Goal: Navigation & Orientation: Understand site structure

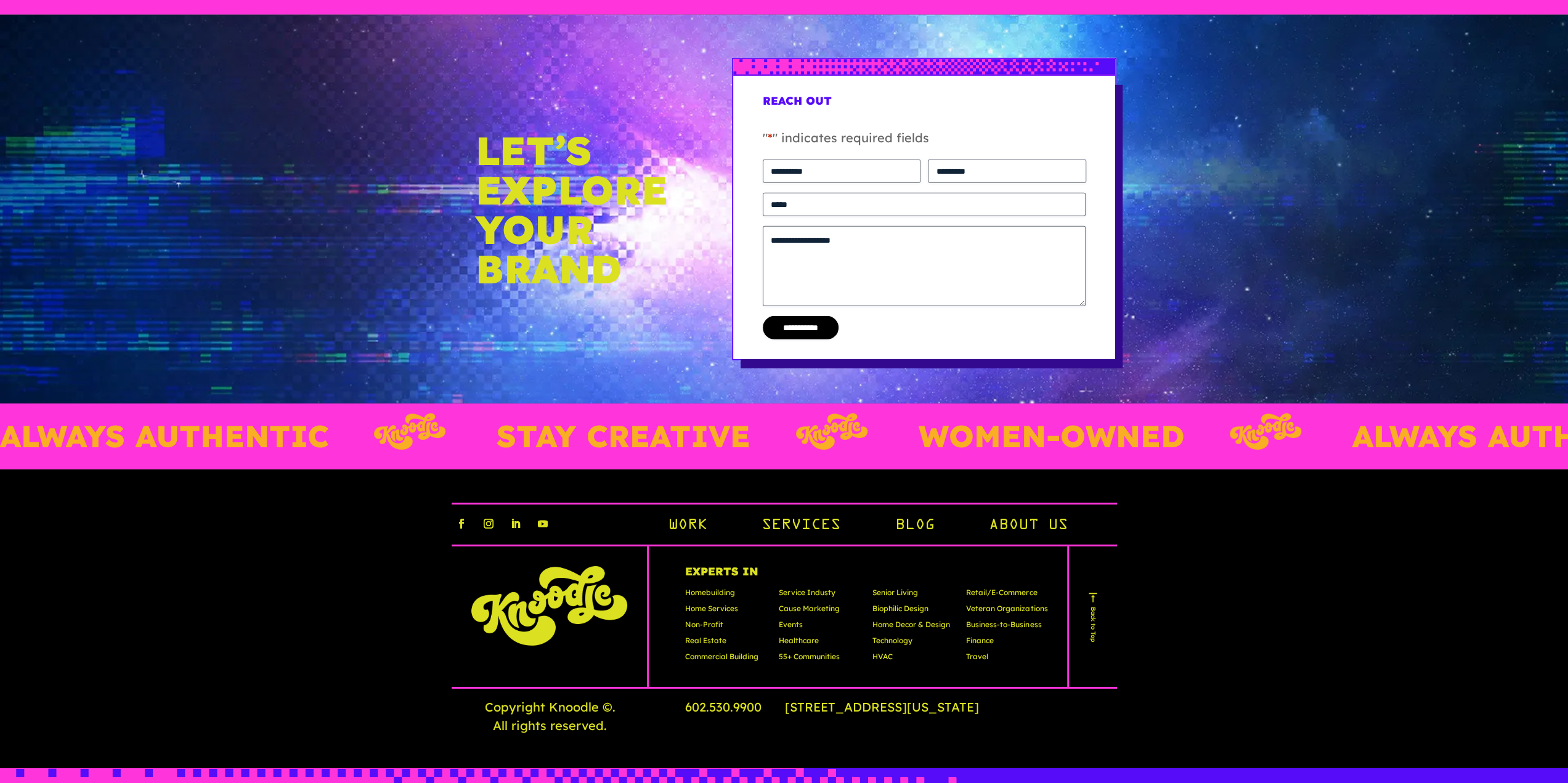
scroll to position [3719, 0]
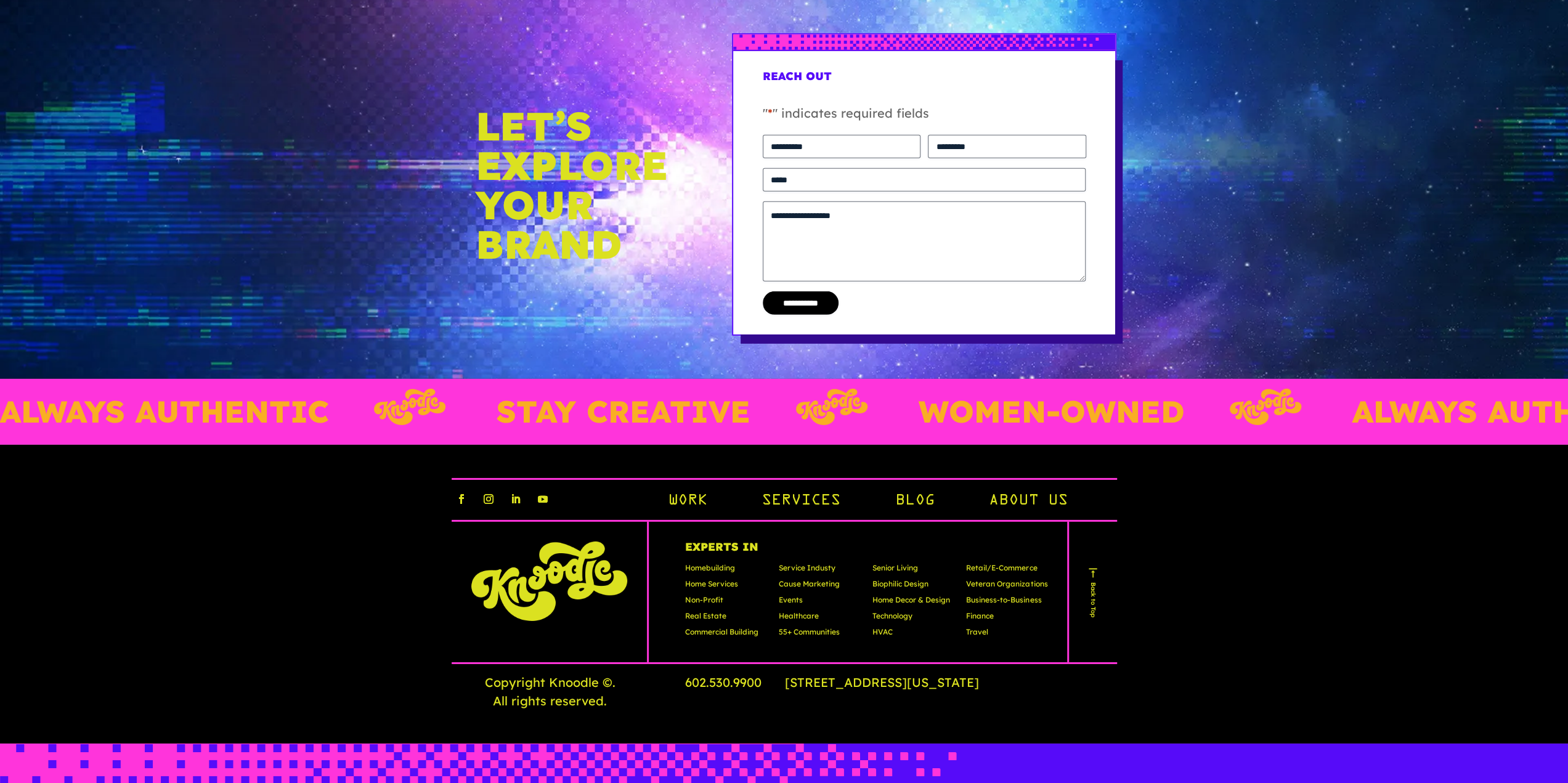
click at [1009, 499] on link "About Us" at bounding box center [1028, 502] width 79 height 21
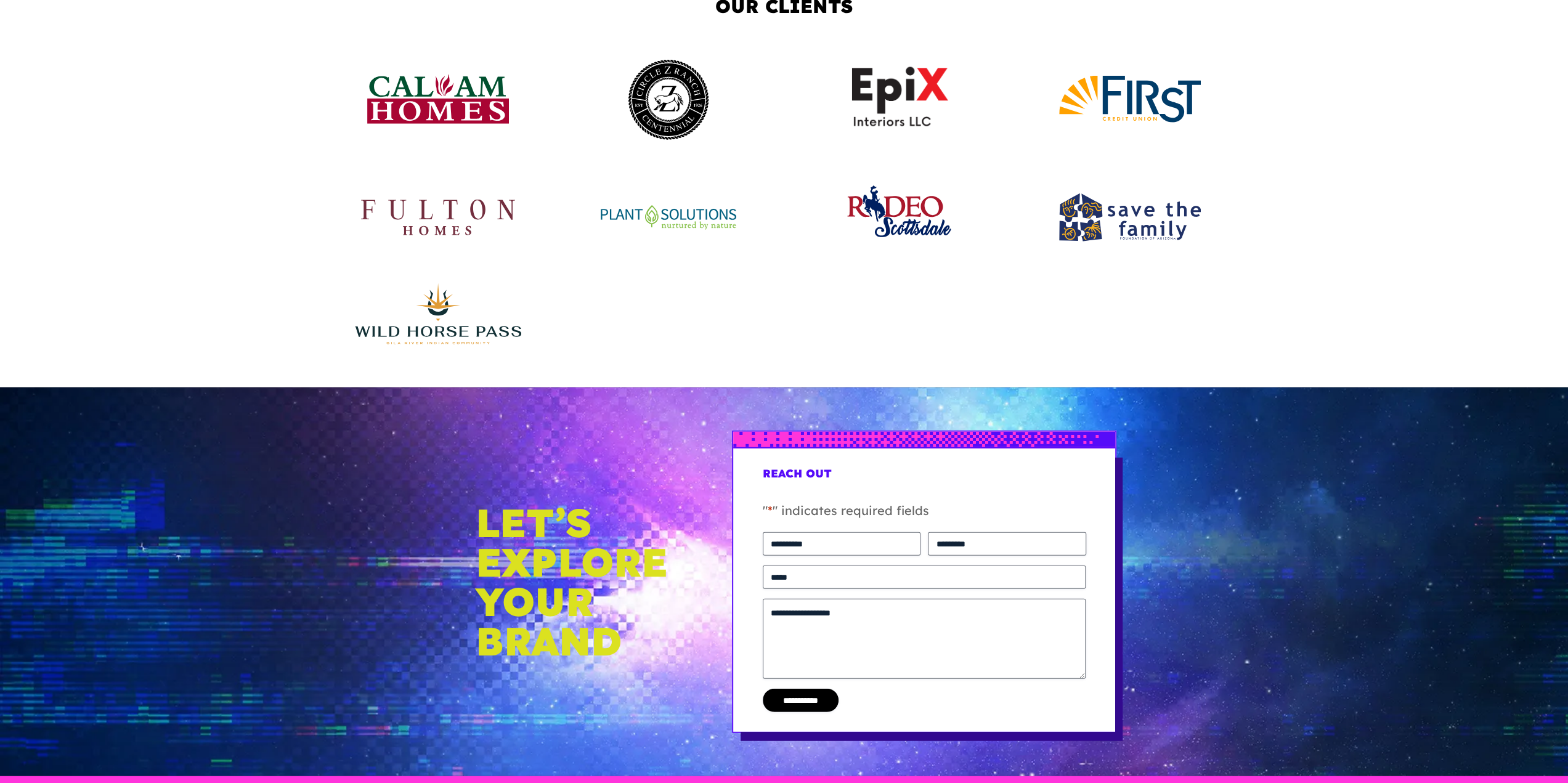
scroll to position [3301, 0]
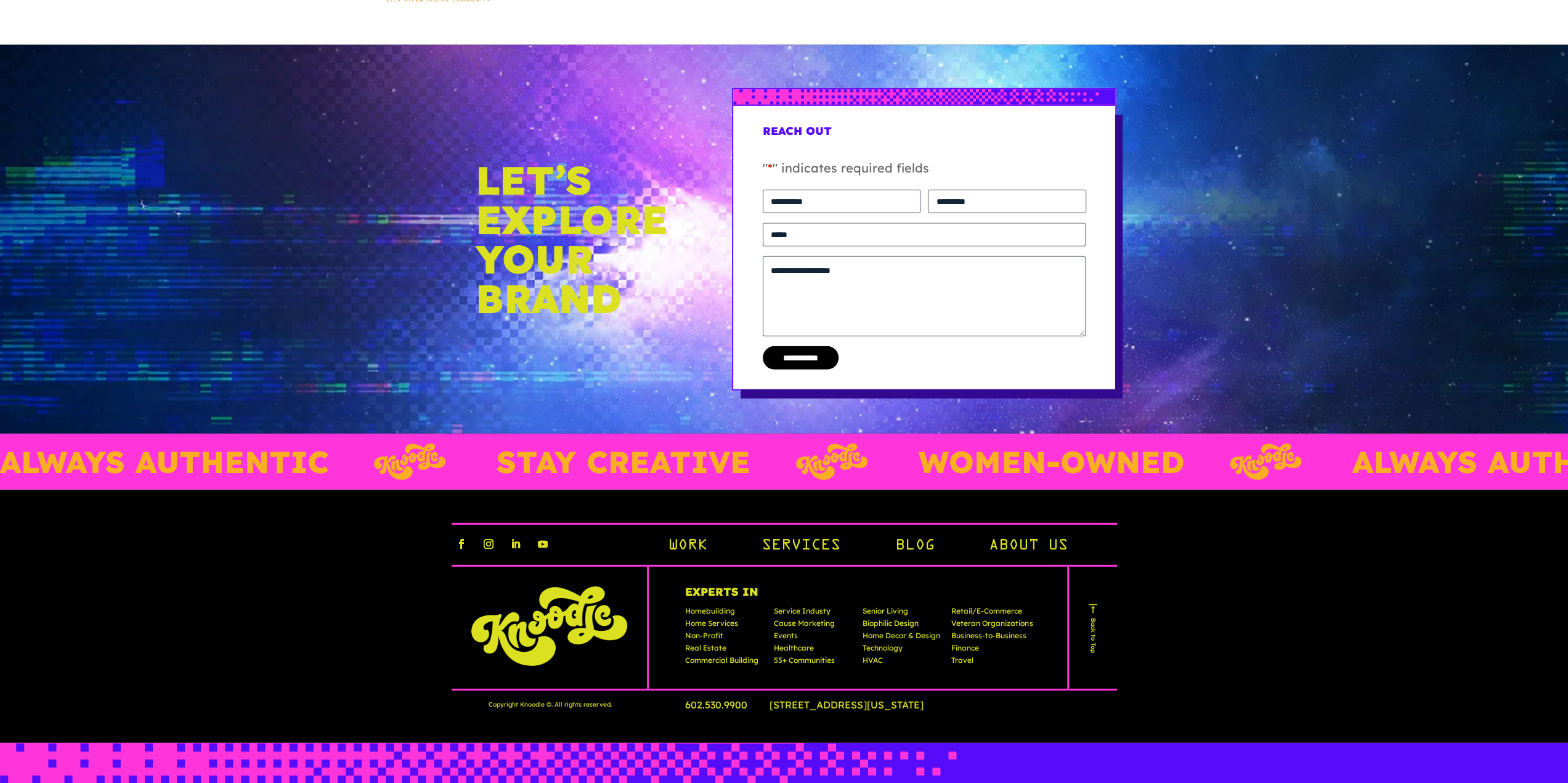
click at [687, 544] on link "Work" at bounding box center [687, 546] width 40 height 21
click at [1013, 553] on link "About Us" at bounding box center [1028, 546] width 79 height 21
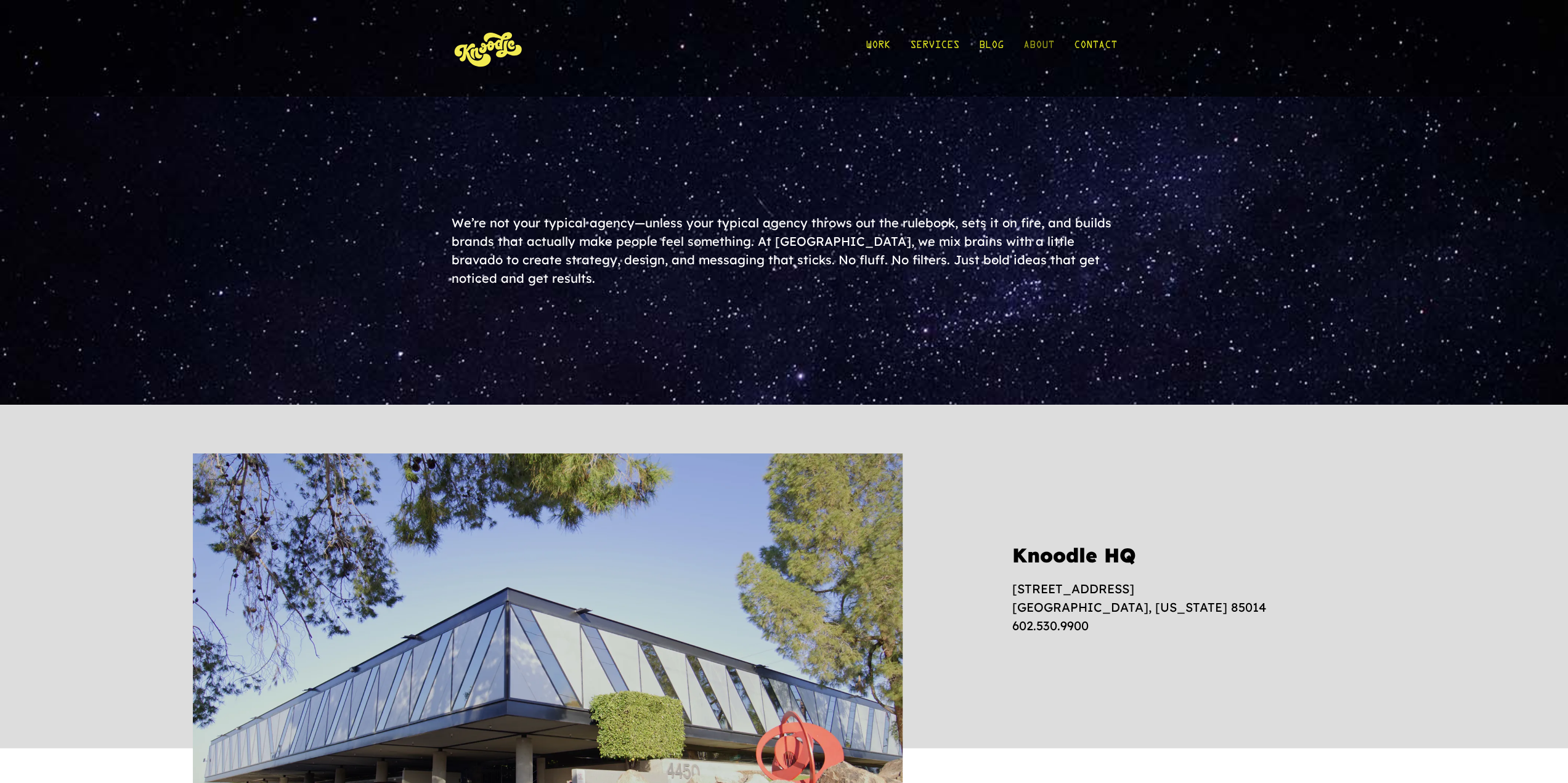
click at [1033, 46] on link "About" at bounding box center [1038, 48] width 31 height 57
